Goal: Task Accomplishment & Management: Use online tool/utility

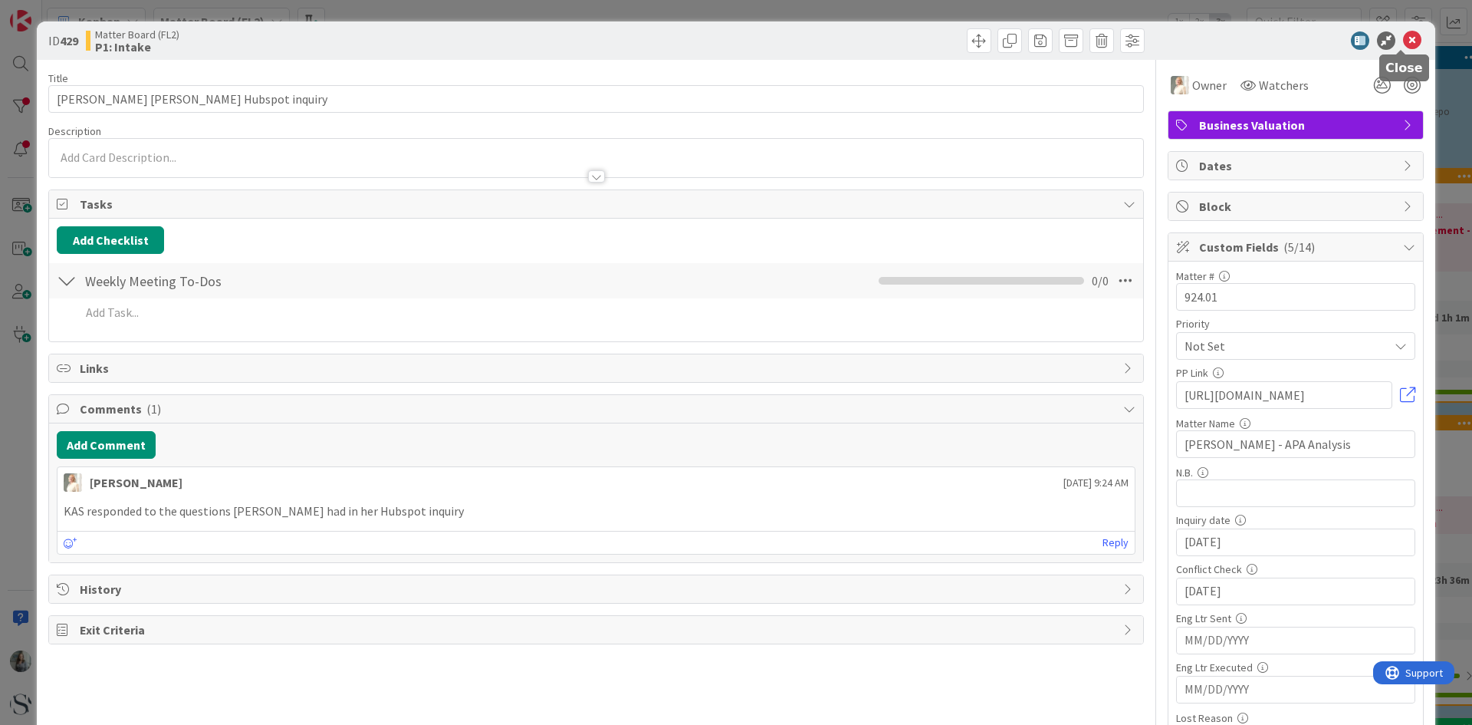
click at [1410, 35] on icon at bounding box center [1412, 40] width 18 height 18
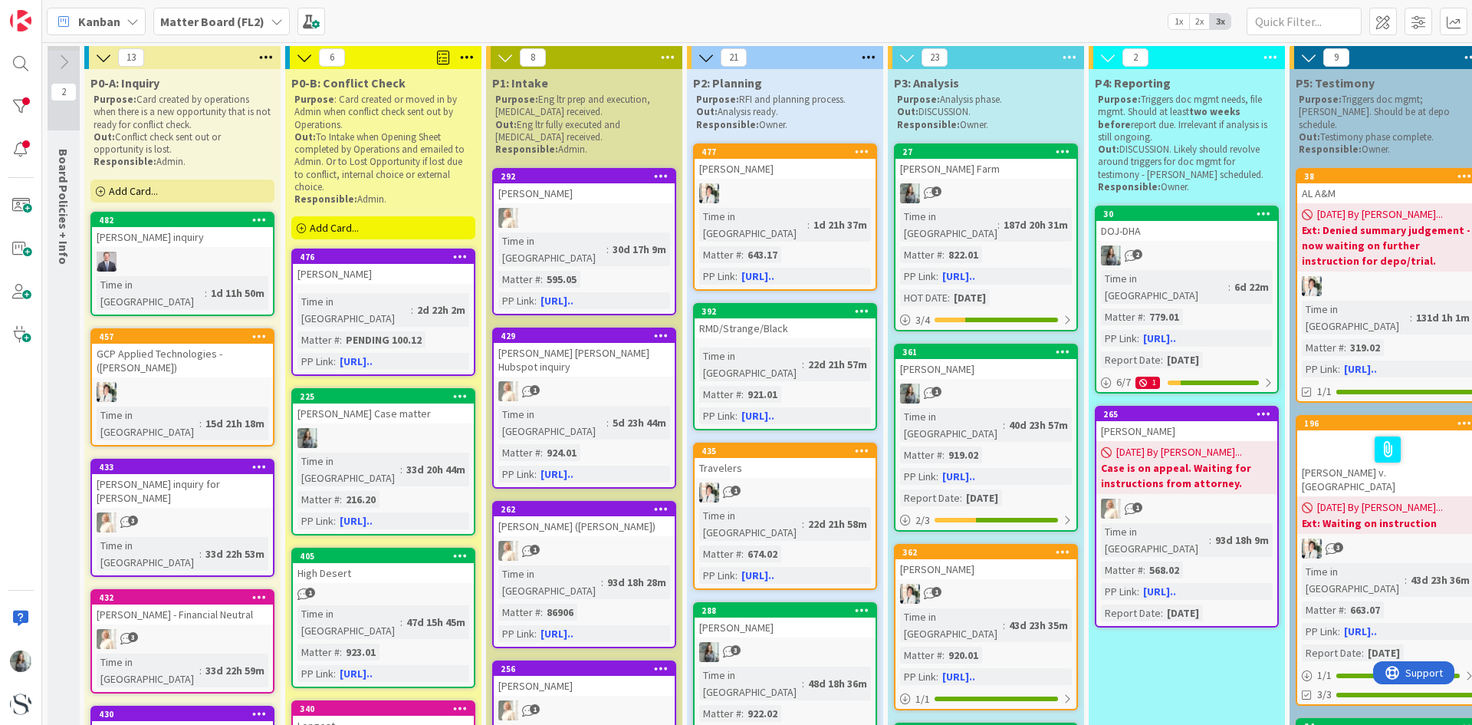
click at [130, 189] on span "Add Card..." at bounding box center [133, 191] width 49 height 14
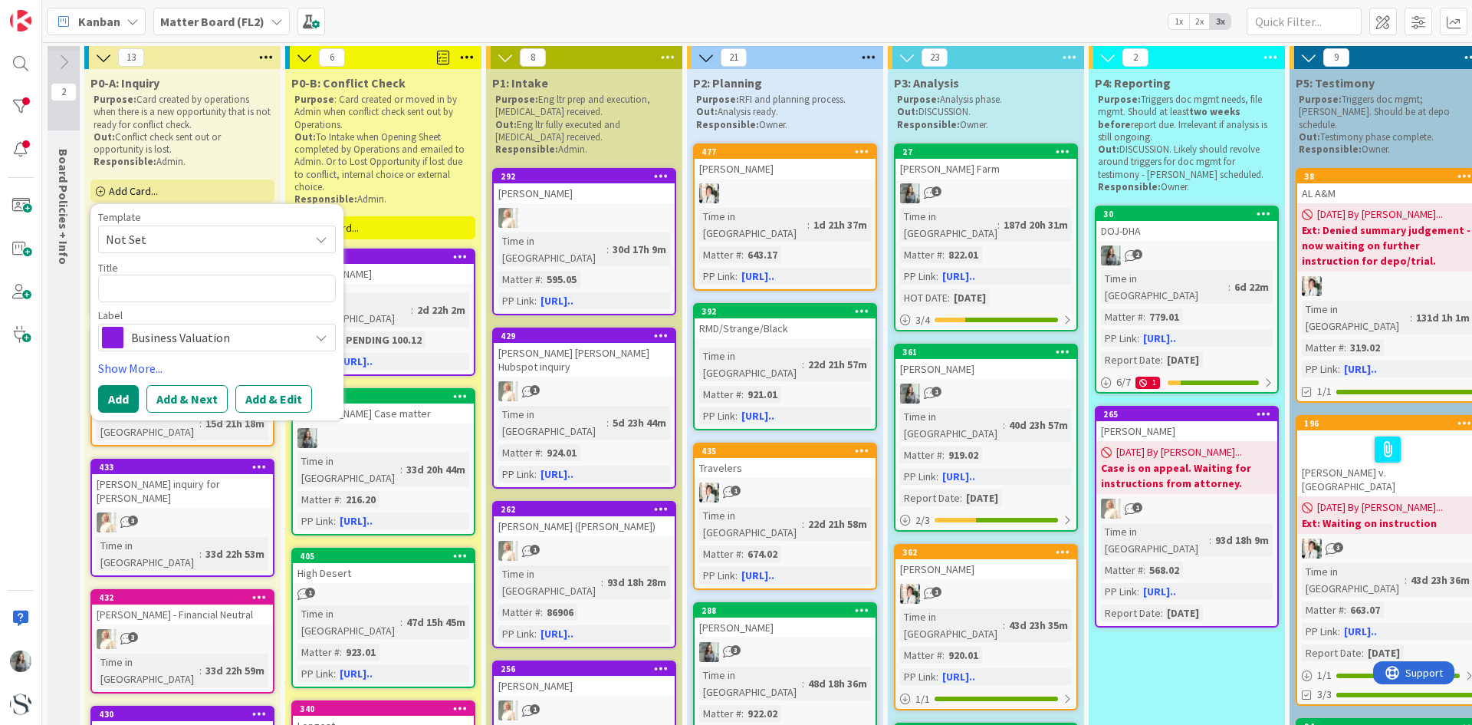
click at [142, 294] on textarea at bounding box center [217, 289] width 238 height 28
type textarea "x"
type textarea "N"
type textarea "x"
type textarea "No"
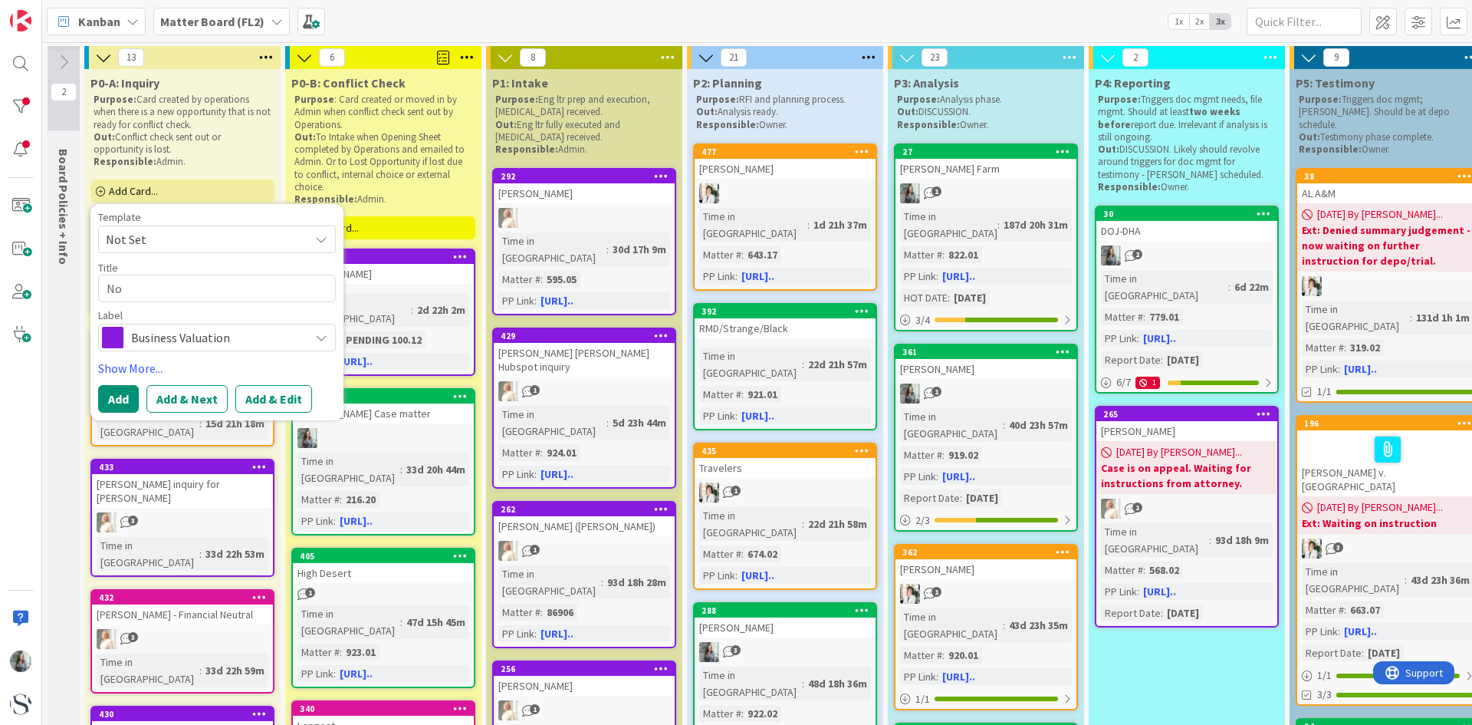
type textarea "x"
type textarea "Nol"
type textarea "x"
type textarea "[PERSON_NAME]"
type textarea "x"
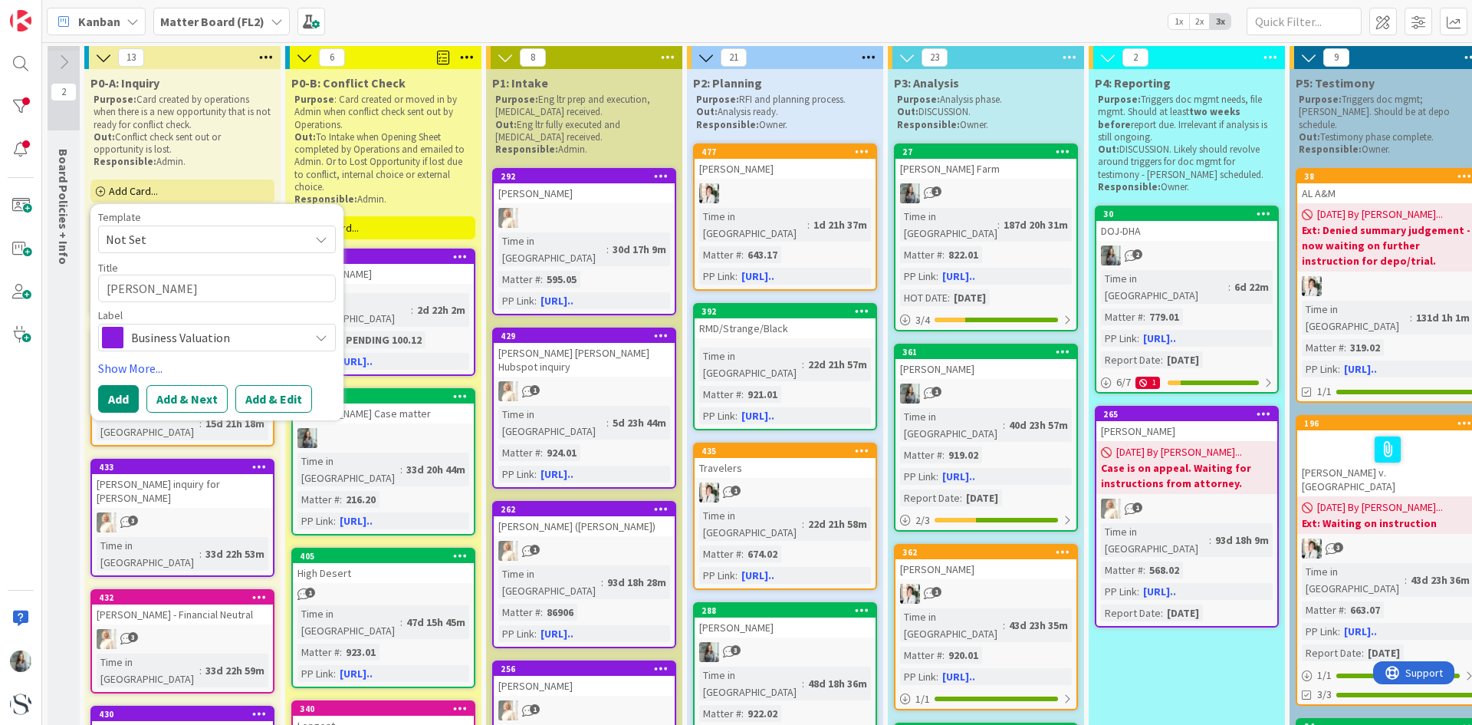
type textarea "[PERSON_NAME]"
type textarea "x"
type textarea "[PERSON_NAME]"
type textarea "x"
type textarea "[PERSON_NAME]"
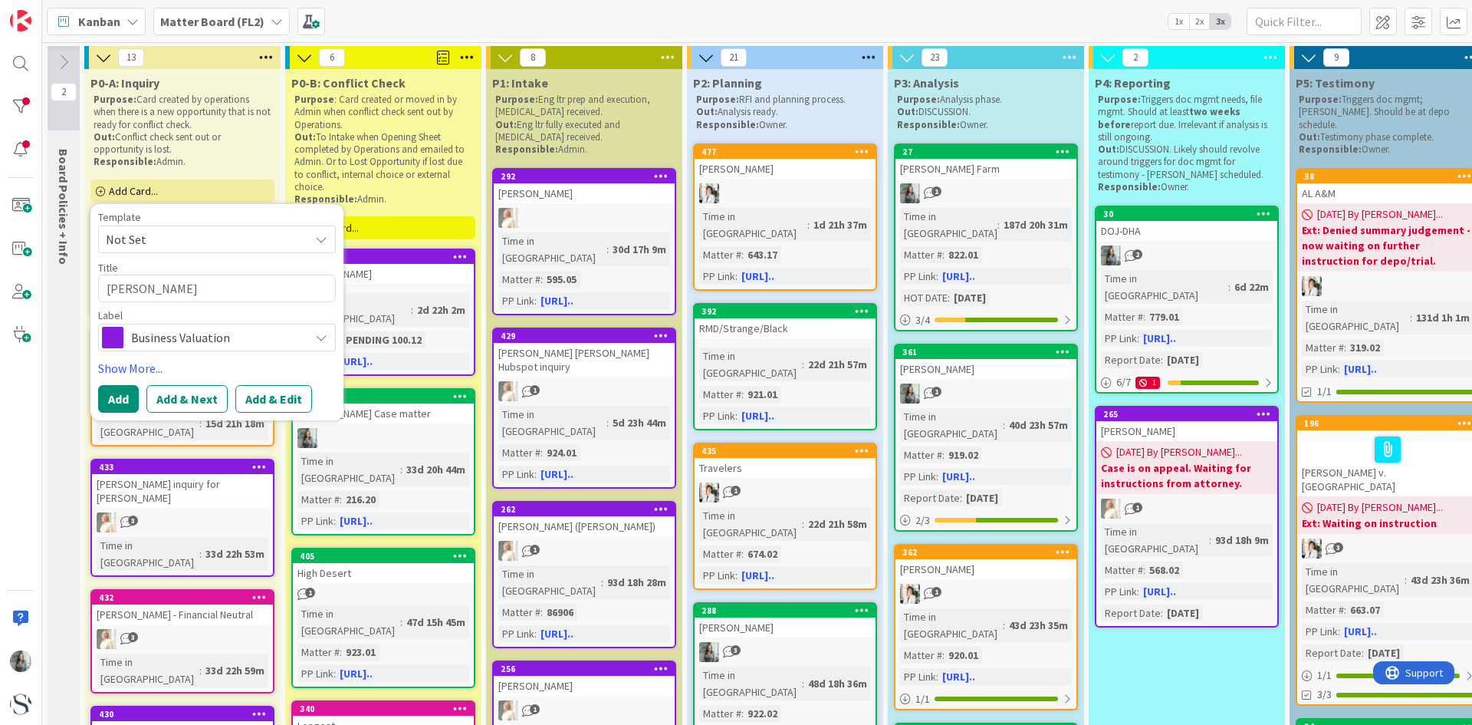
type textarea "x"
type textarea "[PERSON_NAME]"
type textarea "x"
type textarea "[PERSON_NAME]"
type textarea "x"
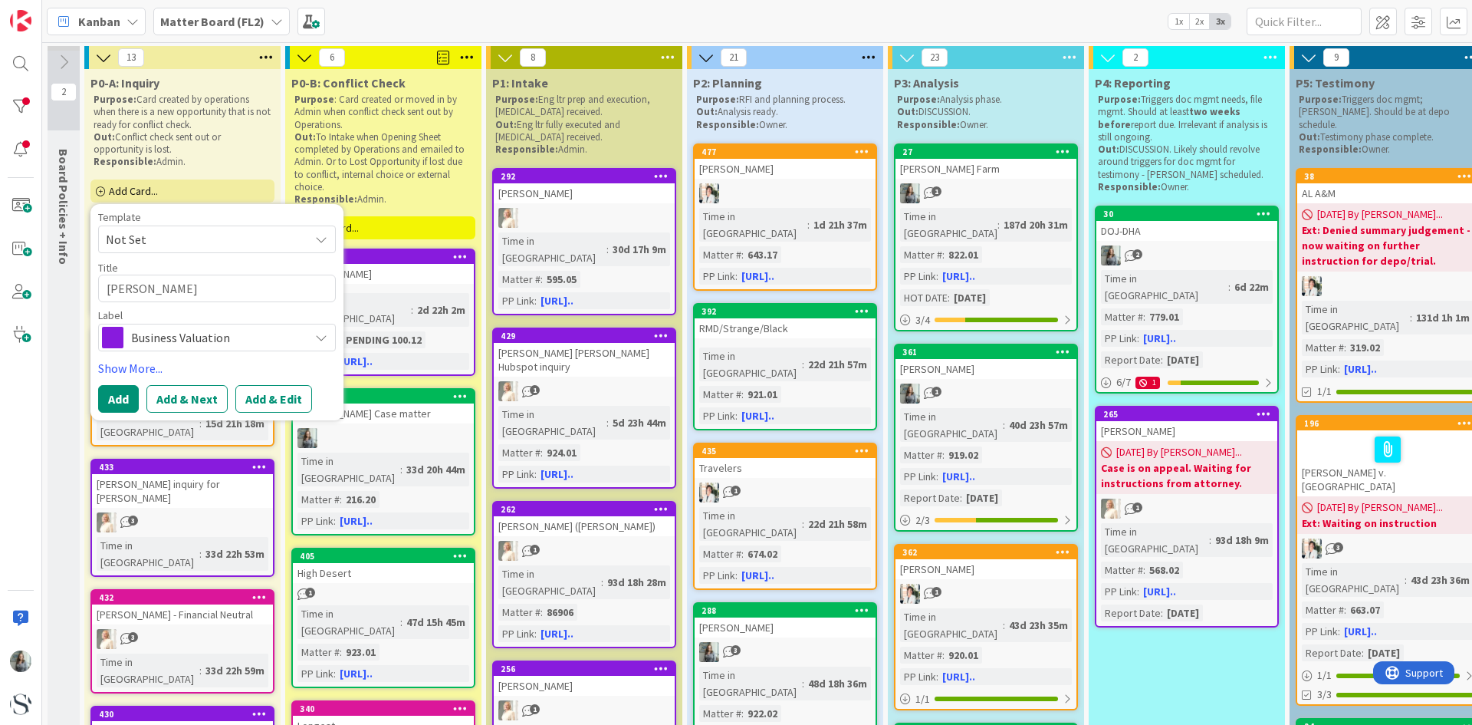
type textarea "[PERSON_NAME]"
type textarea "x"
type textarea "[PERSON_NAME]"
type textarea "x"
type textarea "[PERSON_NAME]"
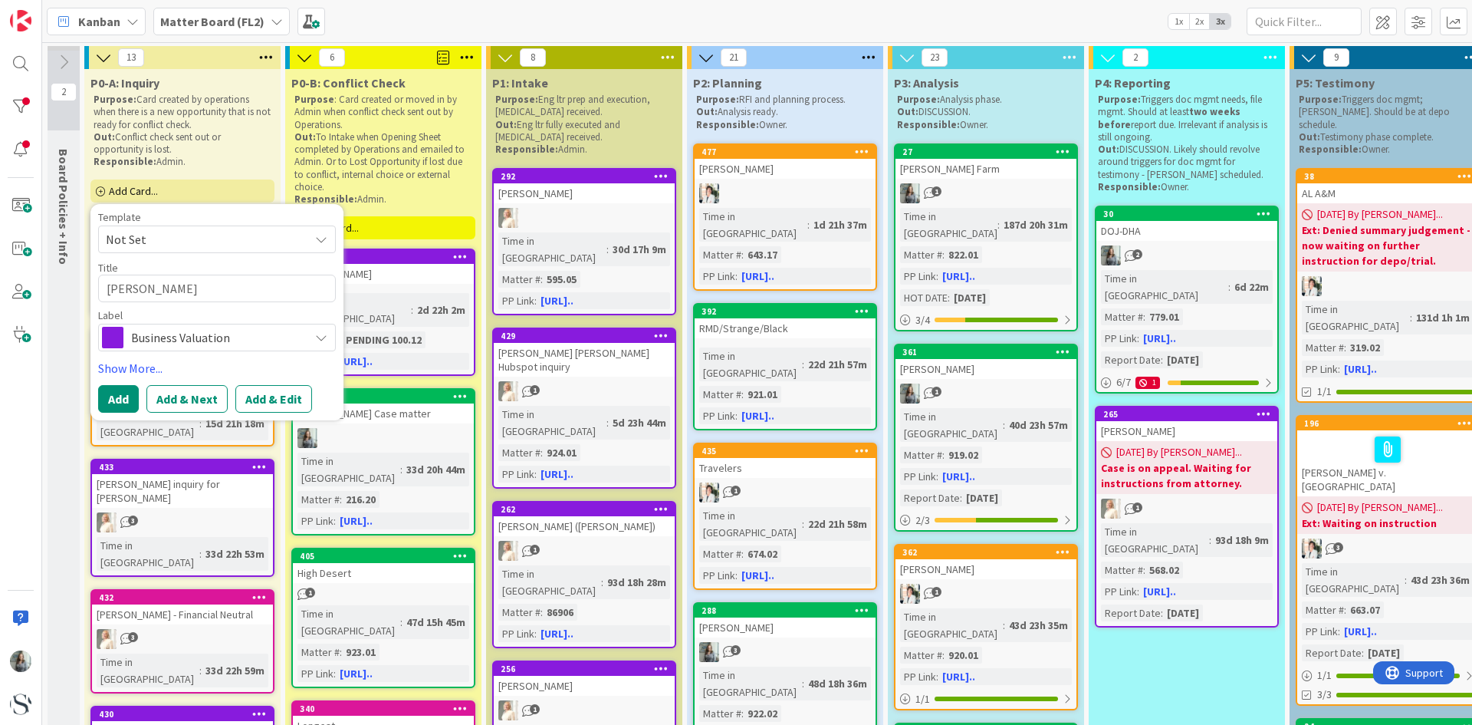
type textarea "x"
type textarea "[PERSON_NAME]"
type textarea "x"
type textarea "[PERSON_NAME]"
type textarea "x"
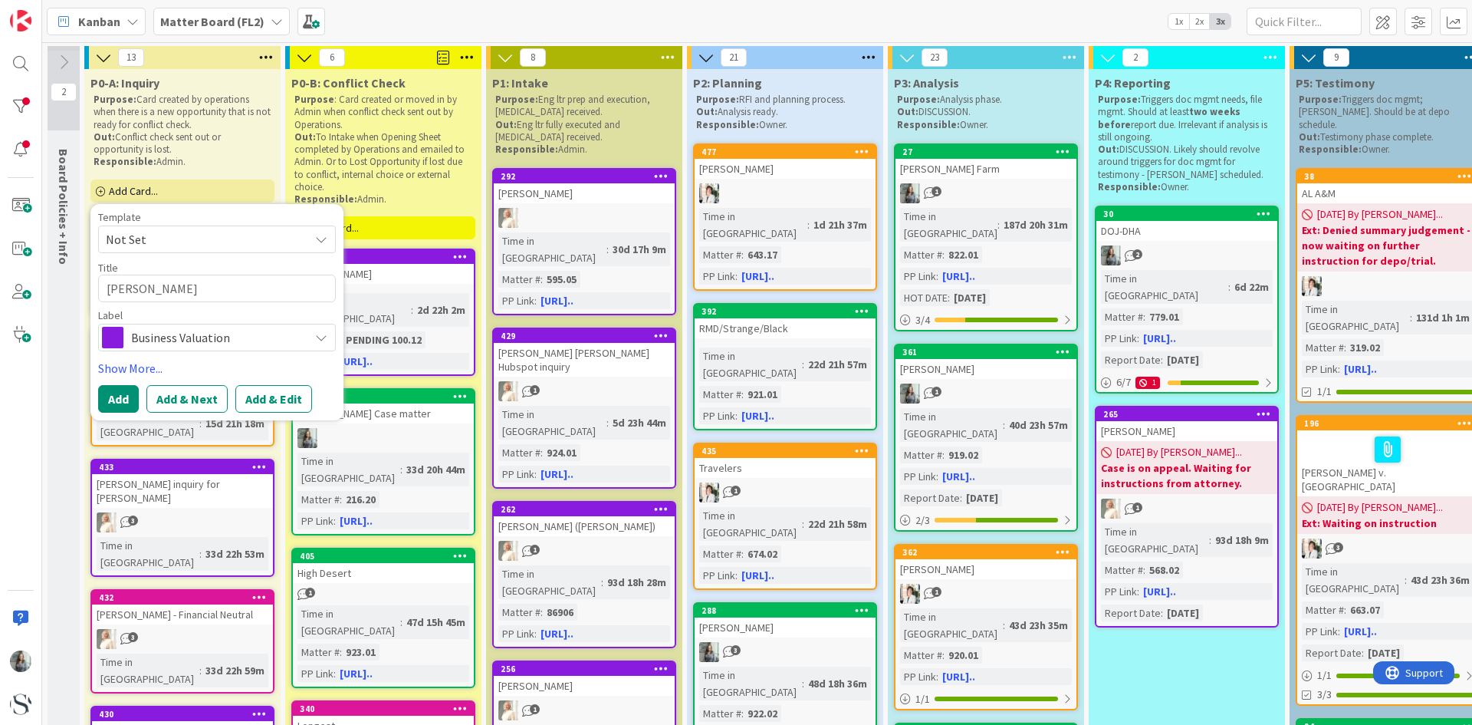
type textarea "[PERSON_NAME] -"
type textarea "x"
type textarea "[PERSON_NAME] -"
type textarea "x"
type textarea "[PERSON_NAME] - C"
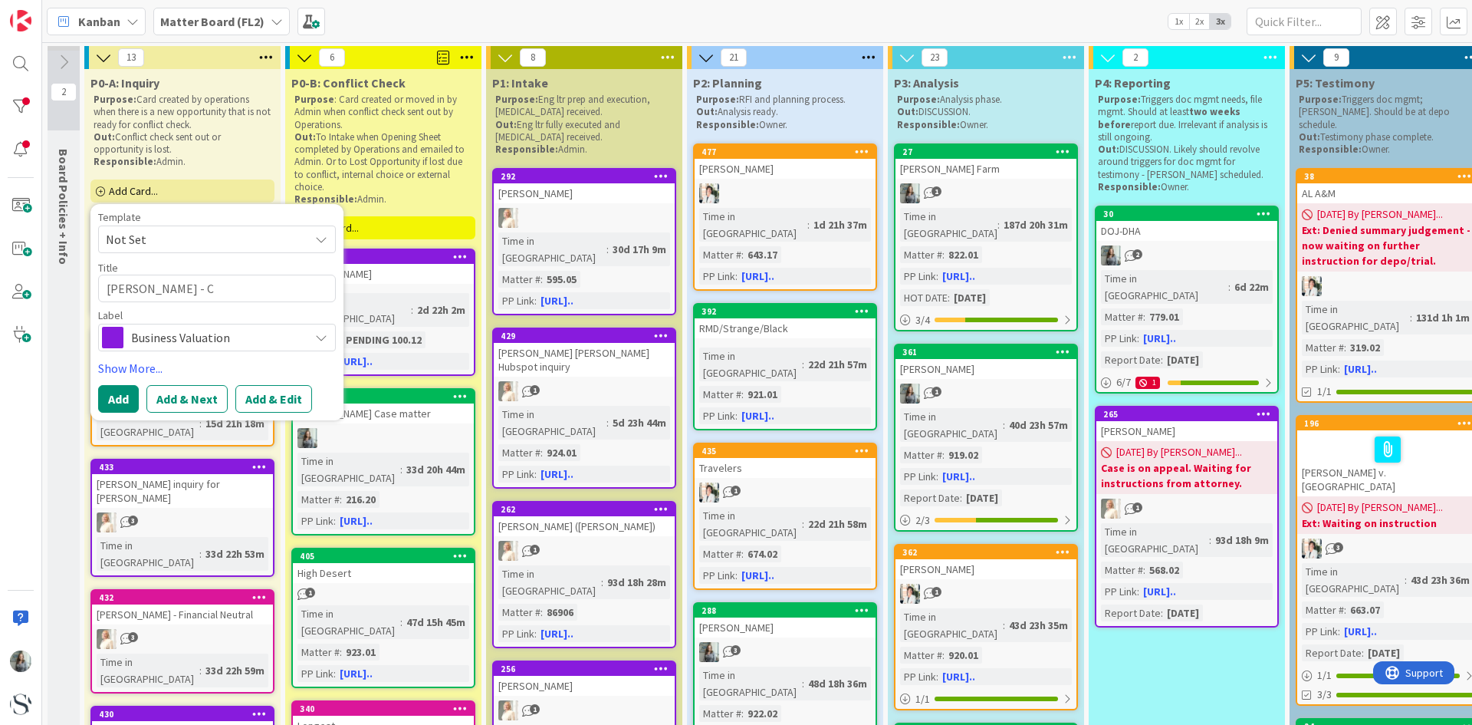
type textarea "x"
type textarea "[PERSON_NAME]"
type textarea "x"
type textarea "[PERSON_NAME]"
type textarea "x"
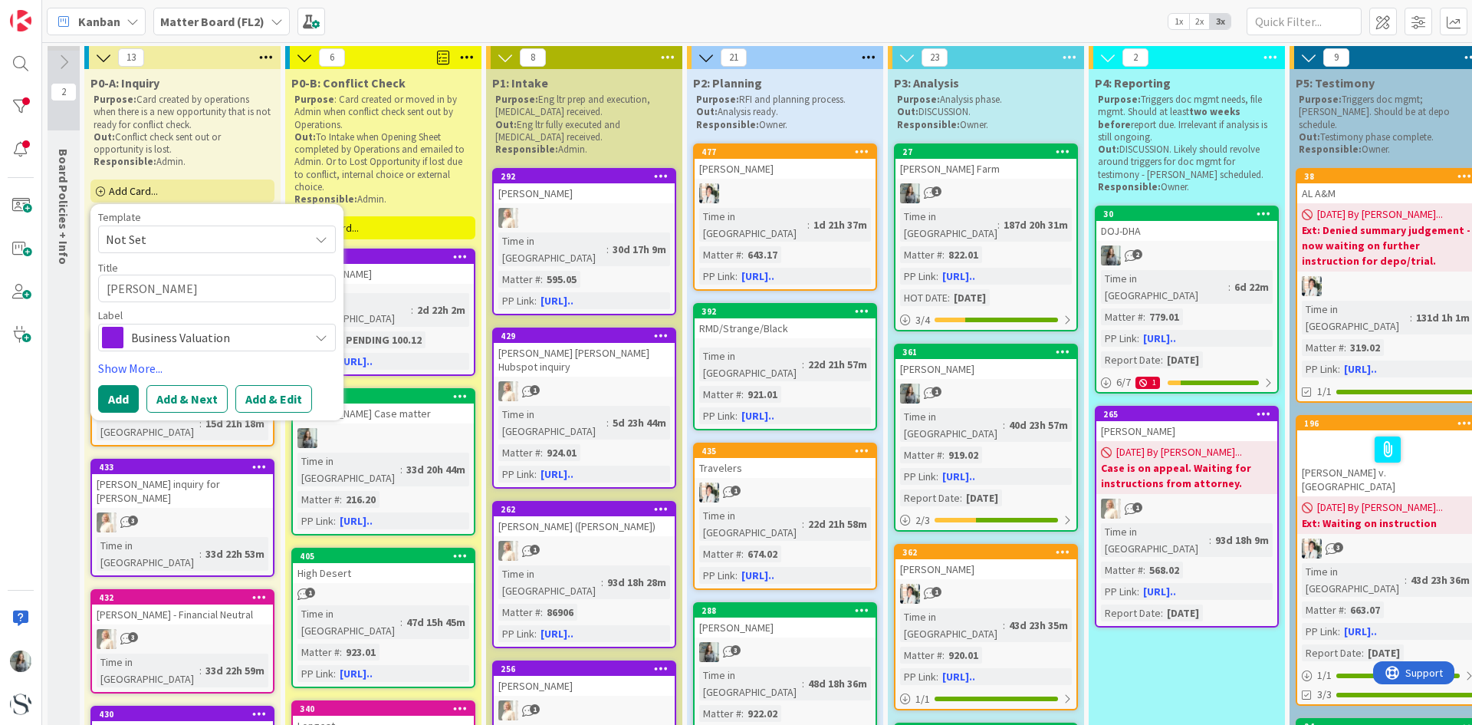
type textarea "[PERSON_NAME] m"
type textarea "x"
type textarea "[PERSON_NAME] ma"
type textarea "x"
type textarea "[PERSON_NAME] mat"
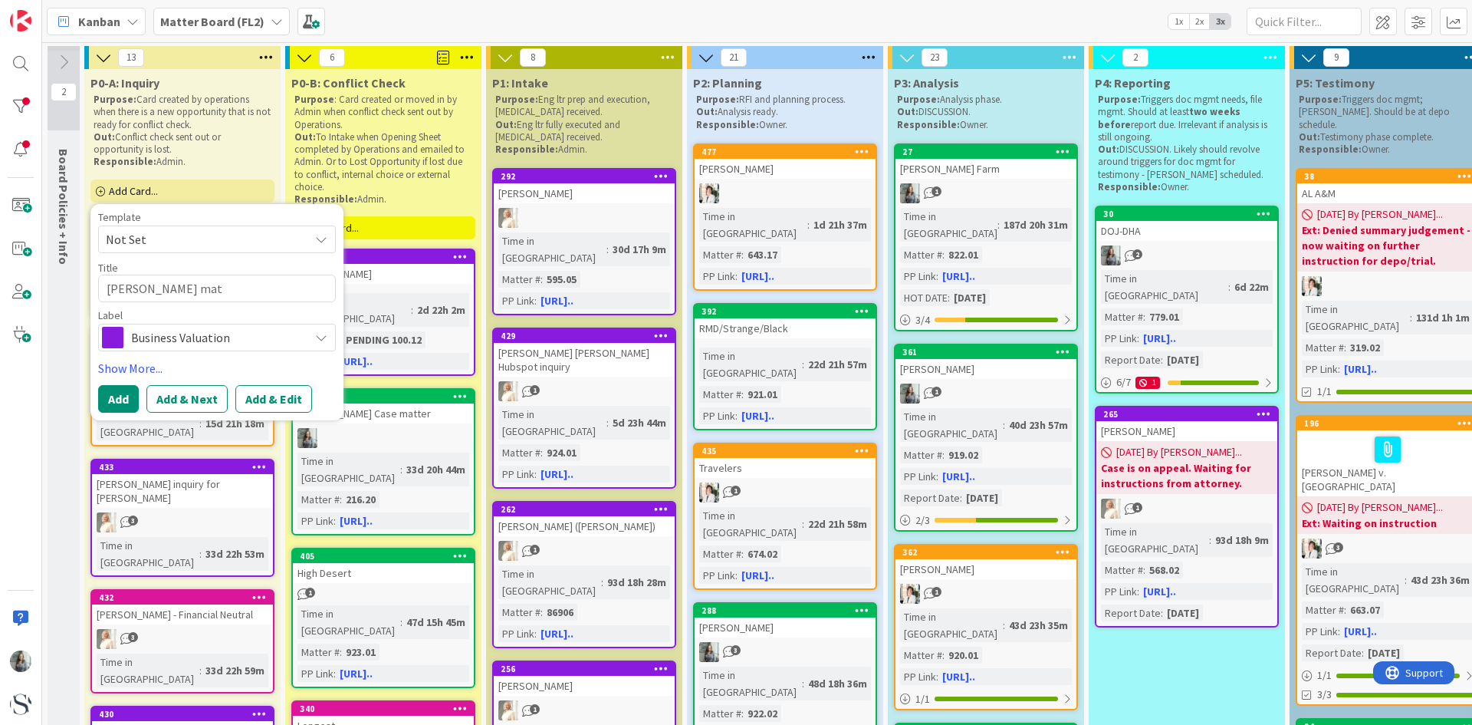
type textarea "x"
type textarea "[PERSON_NAME] [PERSON_NAME]"
type textarea "x"
type textarea "[PERSON_NAME] matte"
type textarea "x"
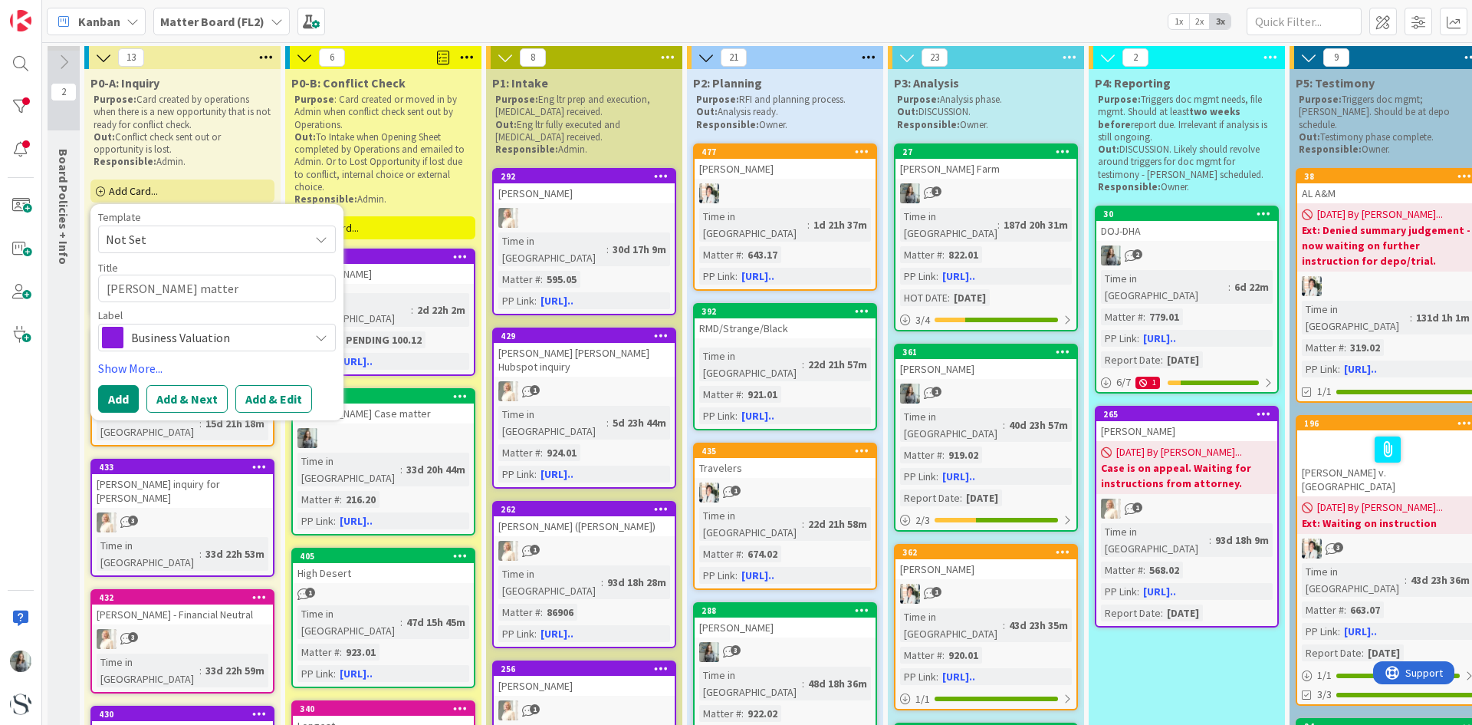
type textarea "[PERSON_NAME] matter"
click at [225, 328] on span "Business Valuation" at bounding box center [216, 337] width 170 height 21
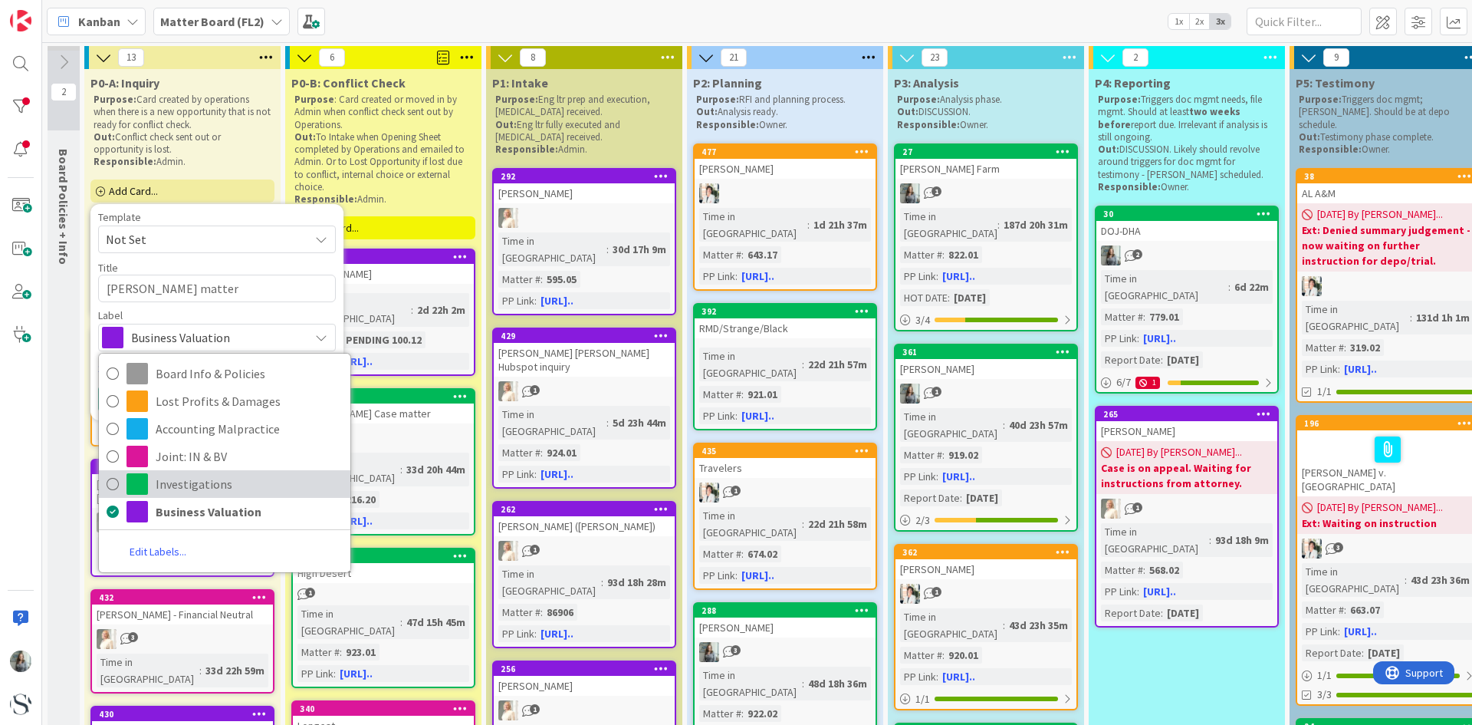
click at [114, 489] on icon at bounding box center [113, 483] width 12 height 23
type textarea "x"
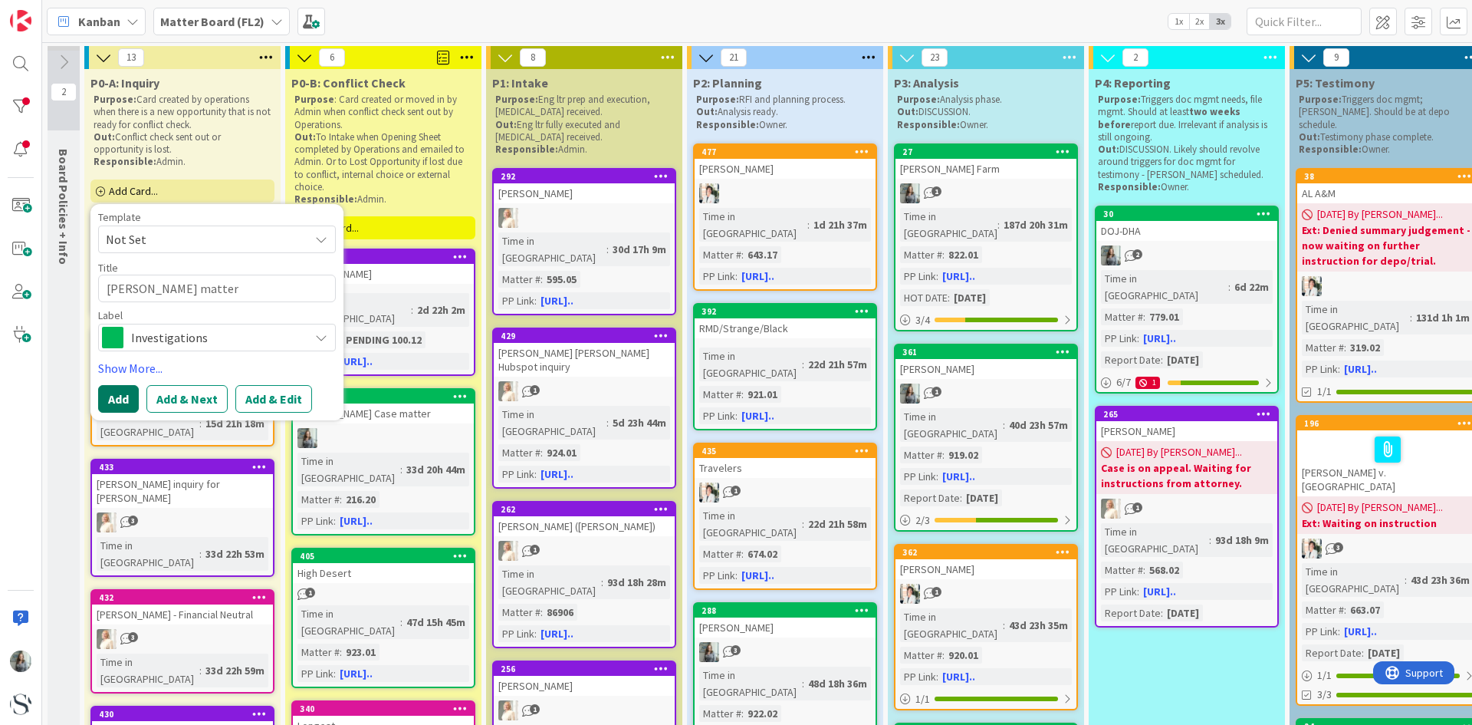
click at [128, 406] on button "Add" at bounding box center [118, 399] width 41 height 28
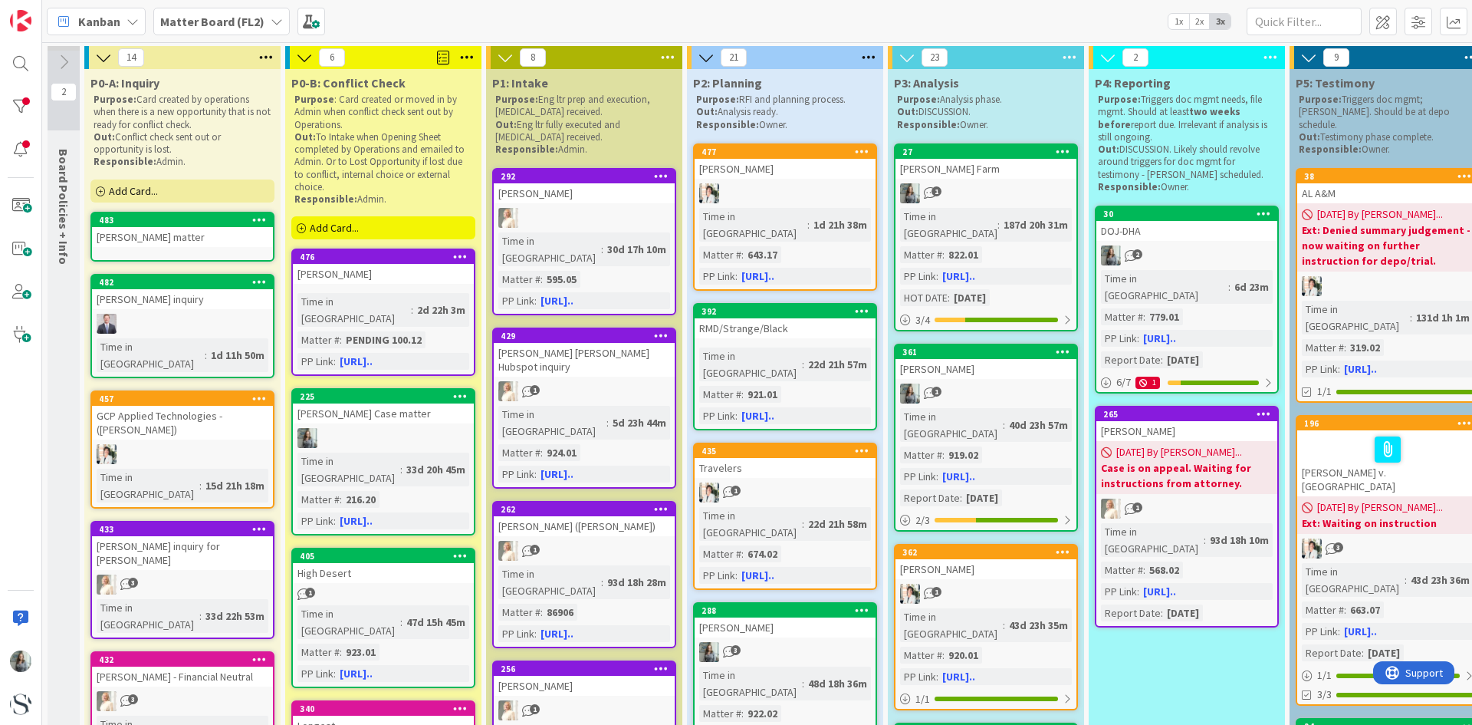
click at [176, 229] on div "[PERSON_NAME] matter" at bounding box center [182, 237] width 181 height 20
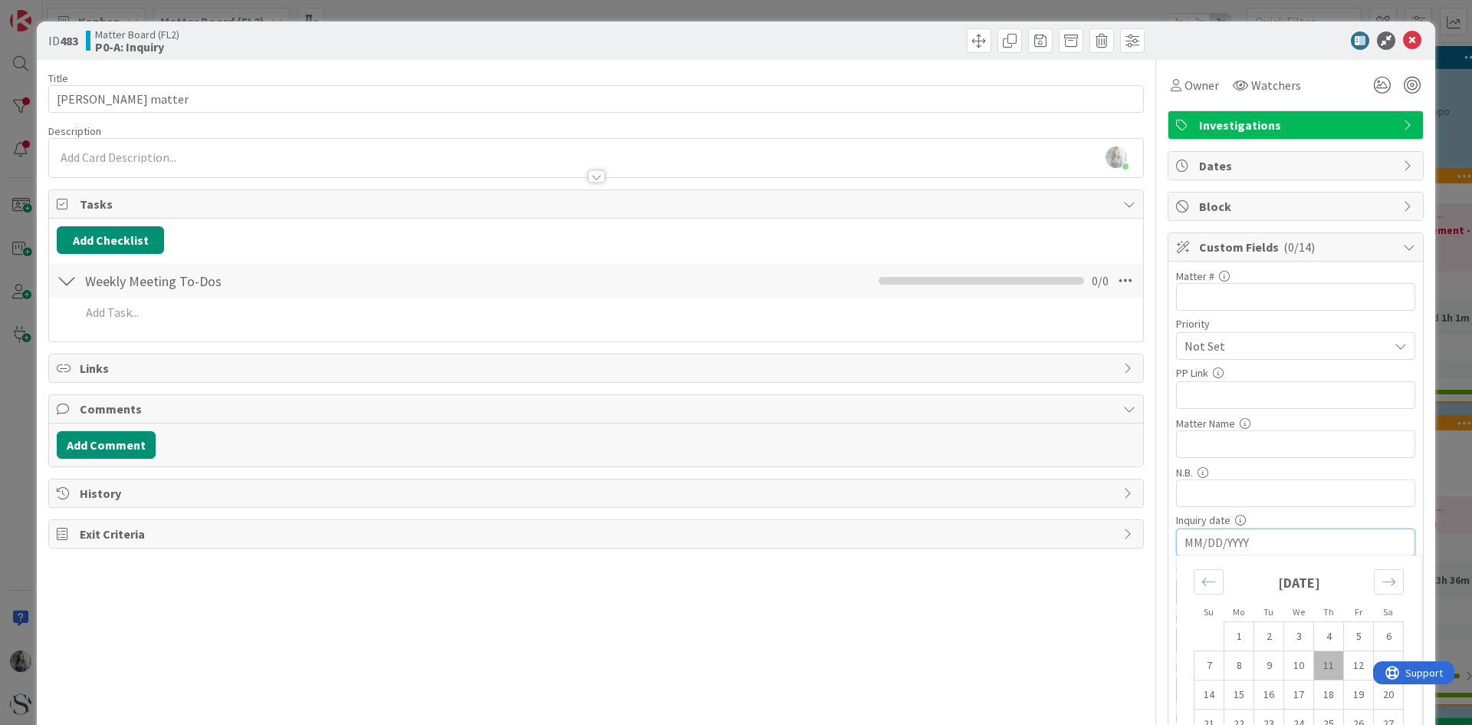
click at [1209, 541] on input "MM/DD/YYYY" at bounding box center [1296, 542] width 222 height 26
type input "[DATE]"
click at [104, 451] on button "Add Comment" at bounding box center [106, 445] width 99 height 28
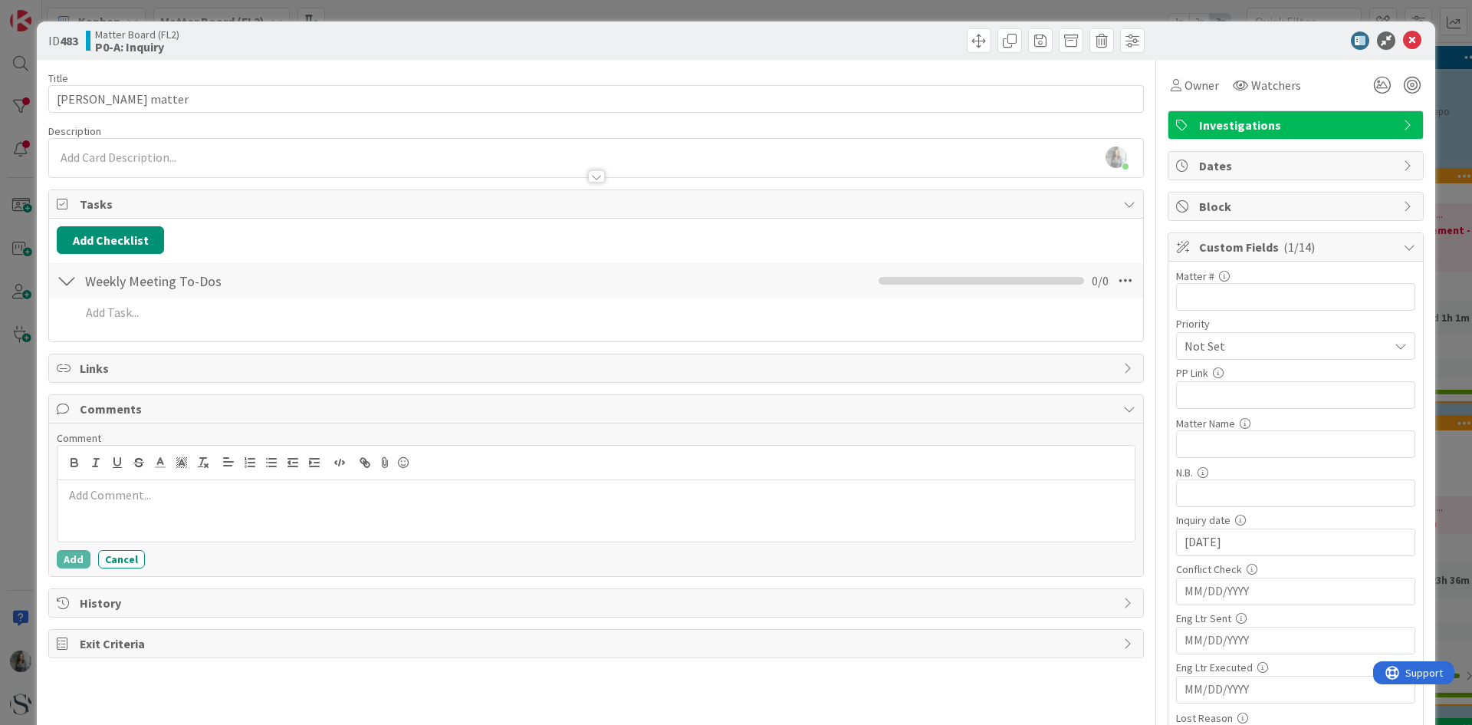
click at [102, 490] on p at bounding box center [596, 495] width 1065 height 18
click at [388, 510] on div "Received email inquiry. Waiting on response" at bounding box center [597, 510] width 1078 height 61
click at [73, 556] on button "Add" at bounding box center [74, 559] width 34 height 18
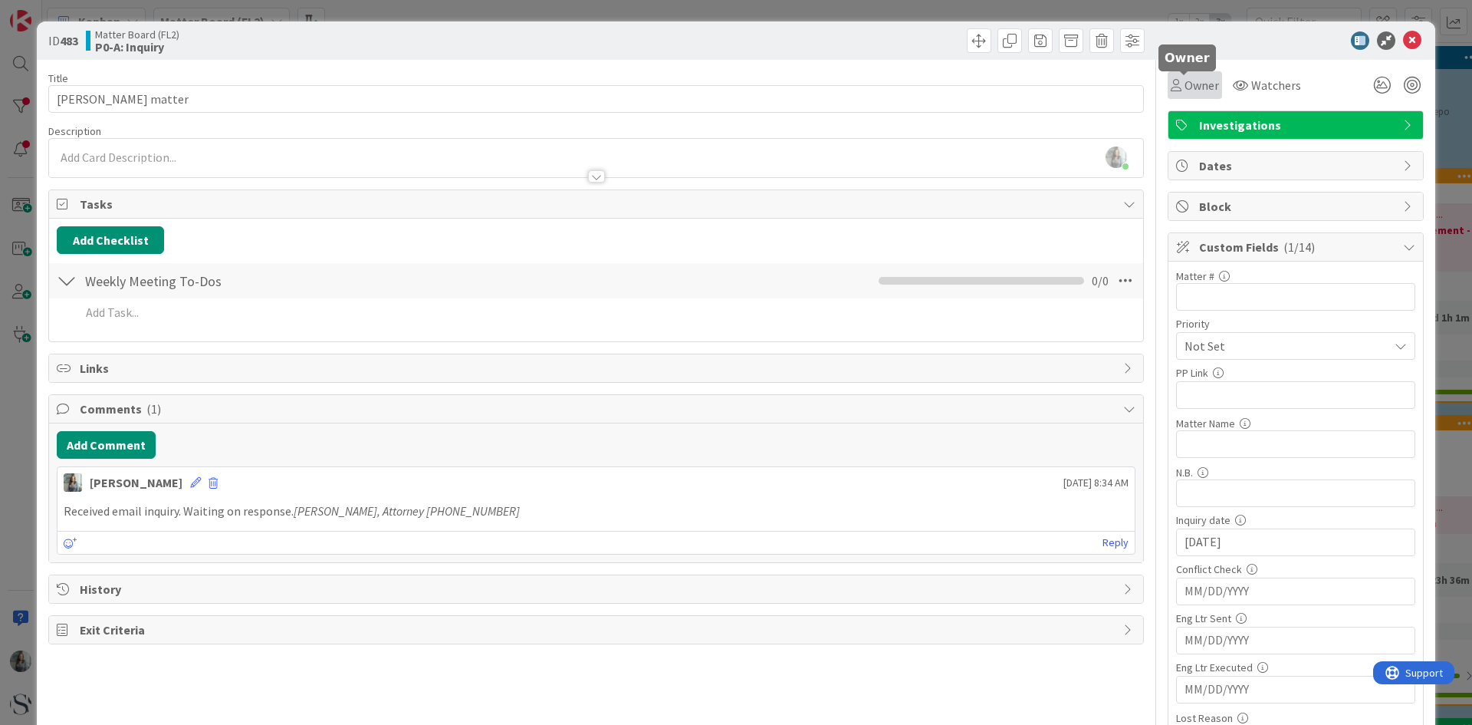
click at [1185, 85] on span "Owner" at bounding box center [1202, 85] width 35 height 18
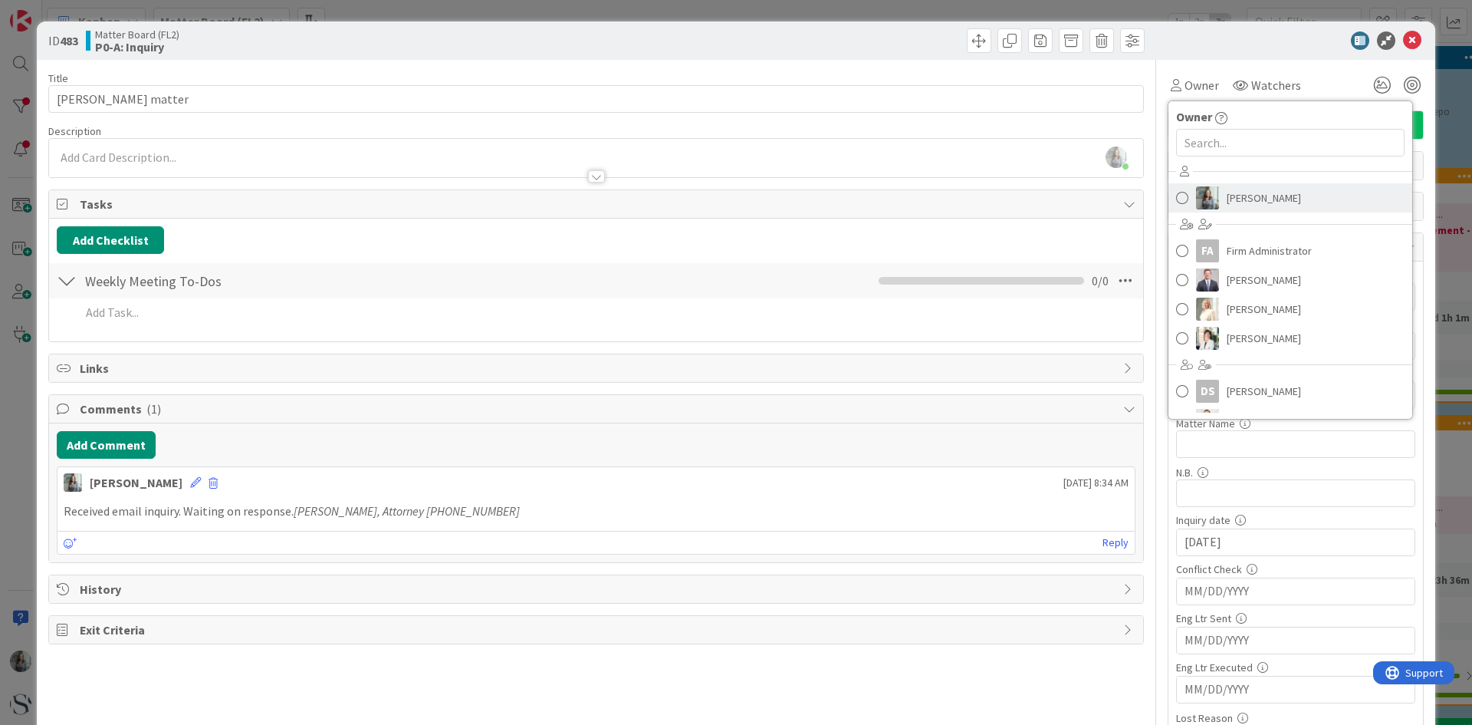
click at [1176, 196] on span at bounding box center [1182, 197] width 12 height 23
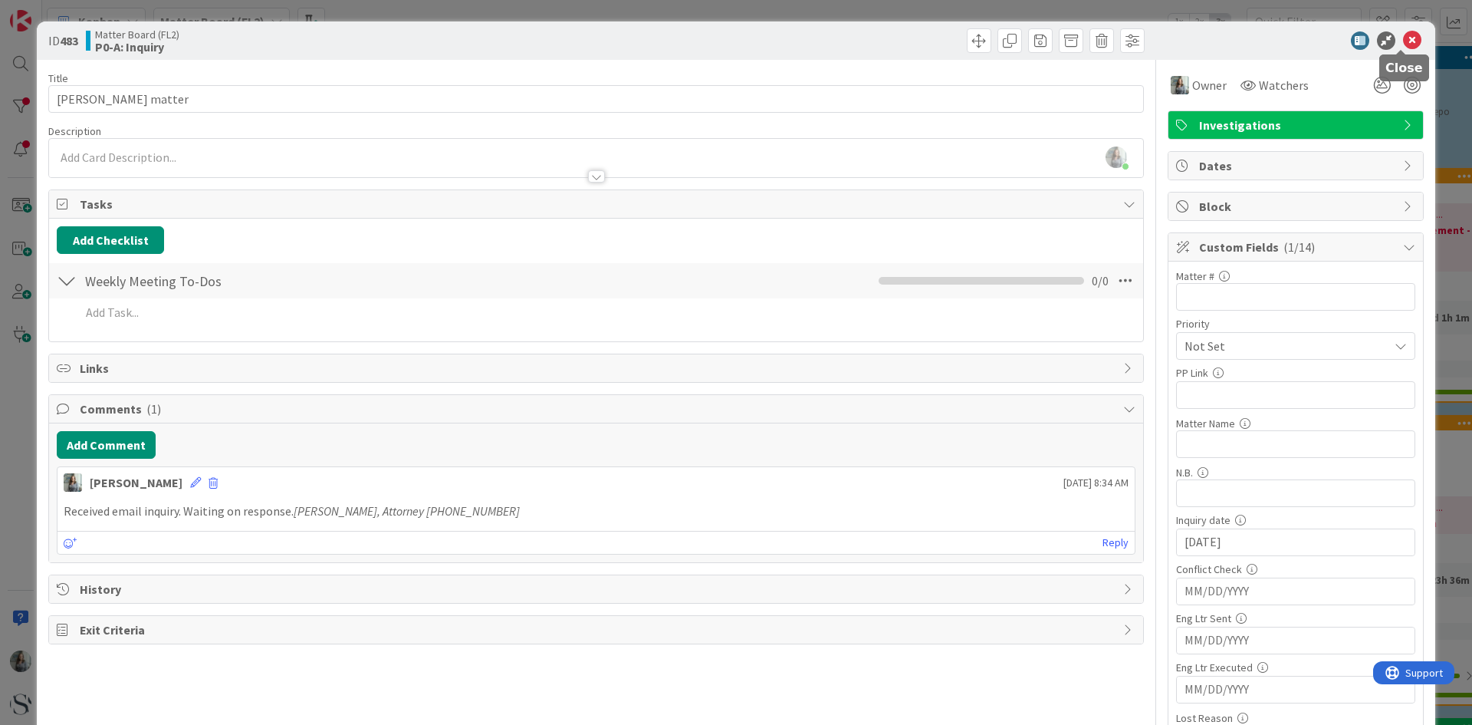
click at [1403, 43] on icon at bounding box center [1412, 40] width 18 height 18
